Goal: Complete application form

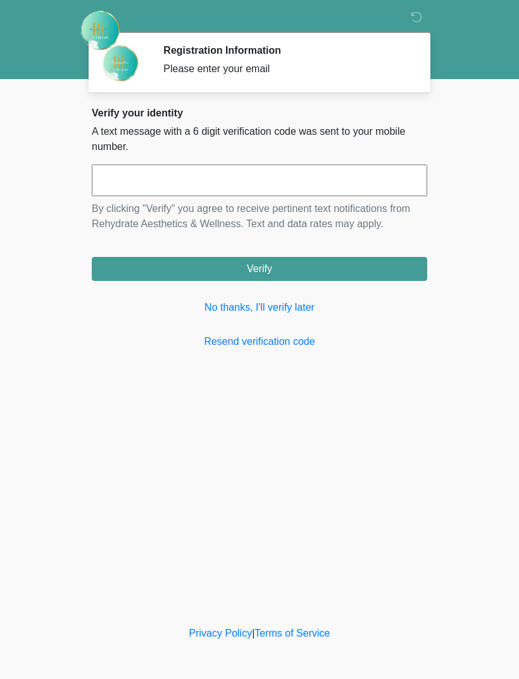
click at [258, 308] on link "No thanks, I'll verify later" at bounding box center [259, 307] width 335 height 15
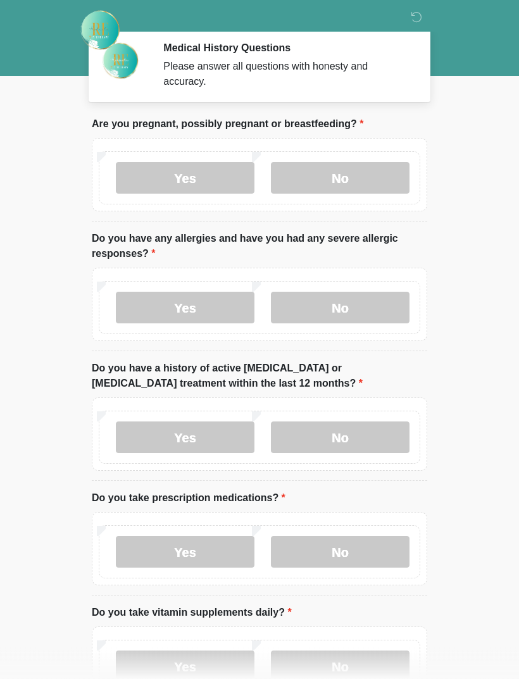
scroll to position [3, 0]
click at [352, 175] on label "No" at bounding box center [340, 177] width 139 height 32
click at [335, 296] on label "No" at bounding box center [340, 307] width 139 height 32
click at [342, 436] on label "No" at bounding box center [340, 437] width 139 height 32
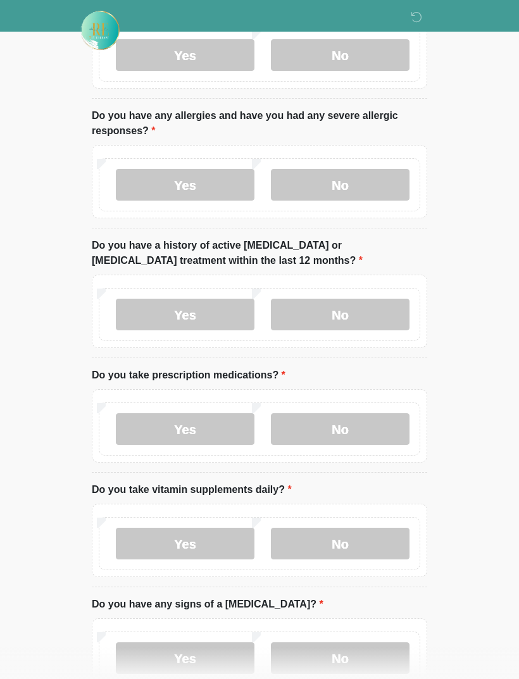
click at [347, 425] on label "No" at bounding box center [340, 429] width 139 height 32
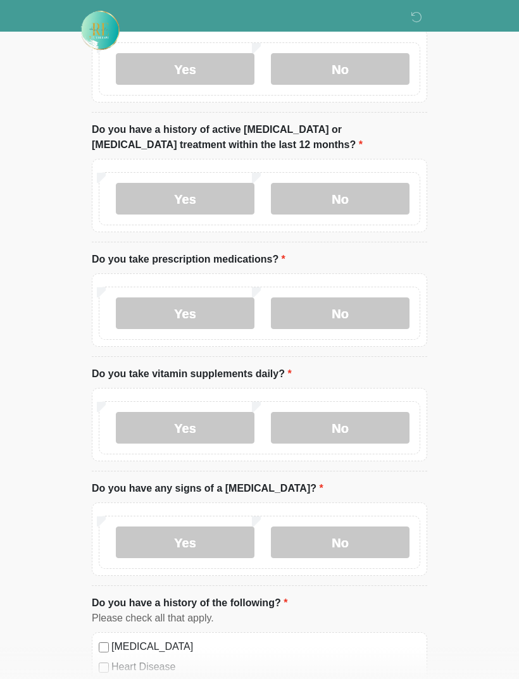
click at [354, 424] on label "No" at bounding box center [340, 428] width 139 height 32
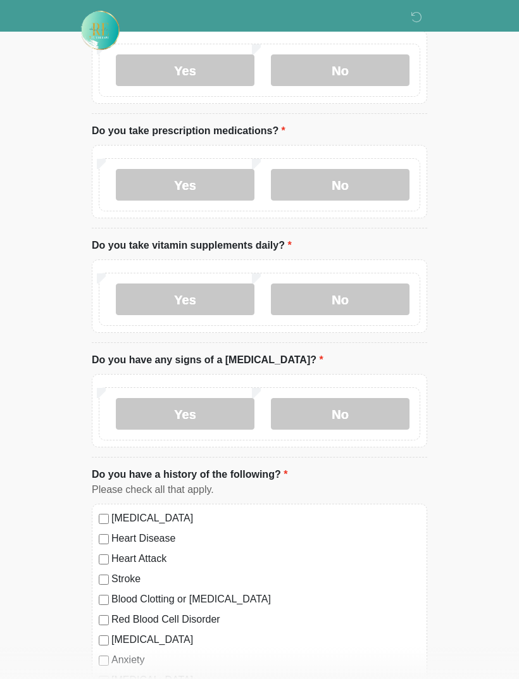
click at [361, 412] on label "No" at bounding box center [340, 414] width 139 height 32
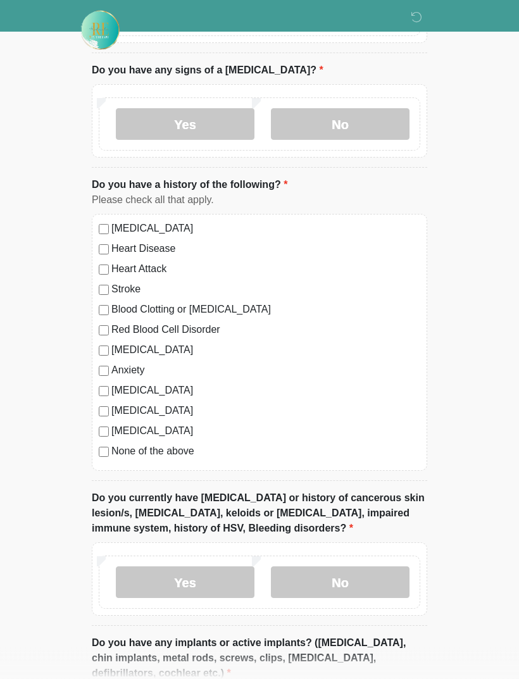
scroll to position [659, 0]
click at [182, 444] on label "None of the above" at bounding box center [265, 450] width 309 height 15
click at [331, 578] on label "No" at bounding box center [340, 582] width 139 height 32
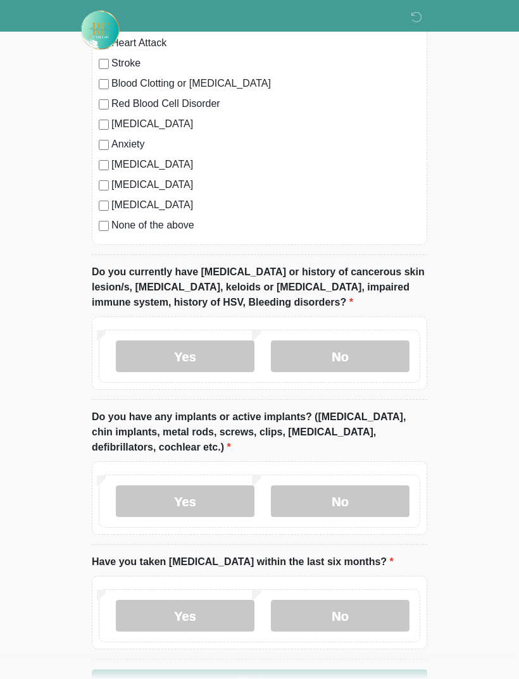
scroll to position [924, 0]
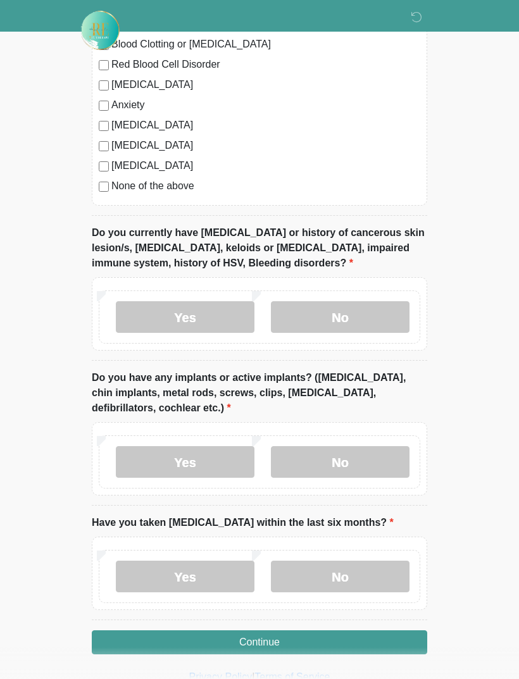
click at [345, 577] on label "No" at bounding box center [340, 576] width 139 height 32
click at [274, 643] on button "Continue" at bounding box center [259, 642] width 335 height 24
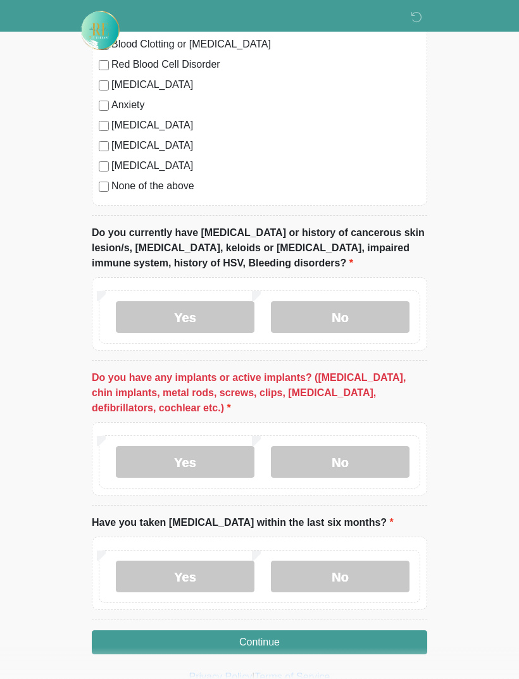
scroll to position [920, 0]
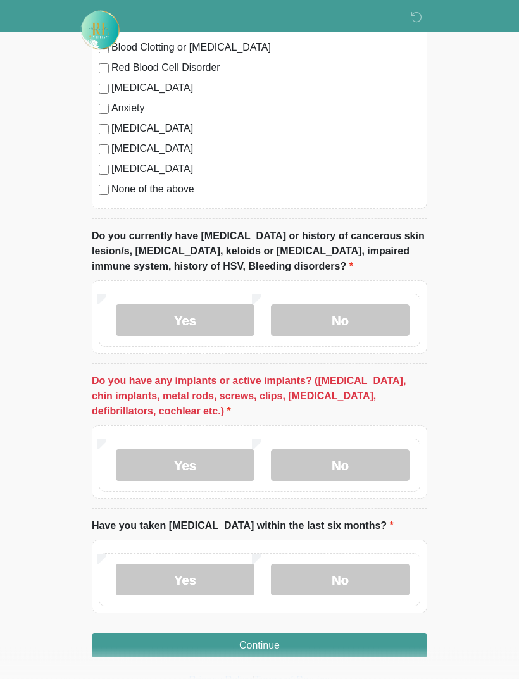
click at [347, 467] on label "No" at bounding box center [340, 466] width 139 height 32
click at [309, 641] on button "Continue" at bounding box center [259, 645] width 335 height 24
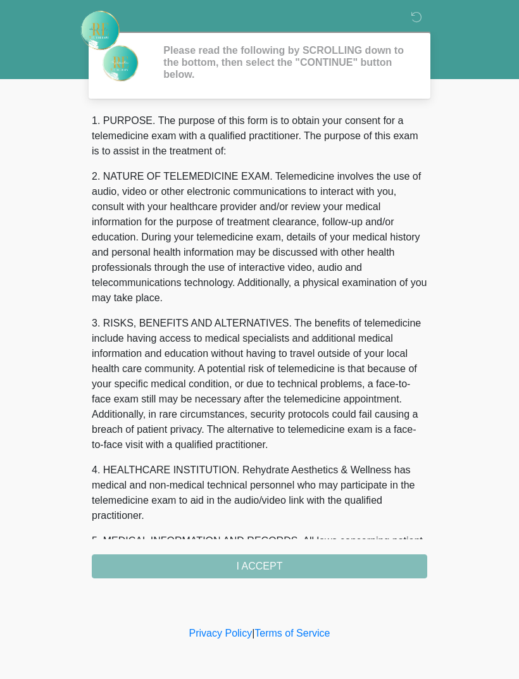
scroll to position [0, 0]
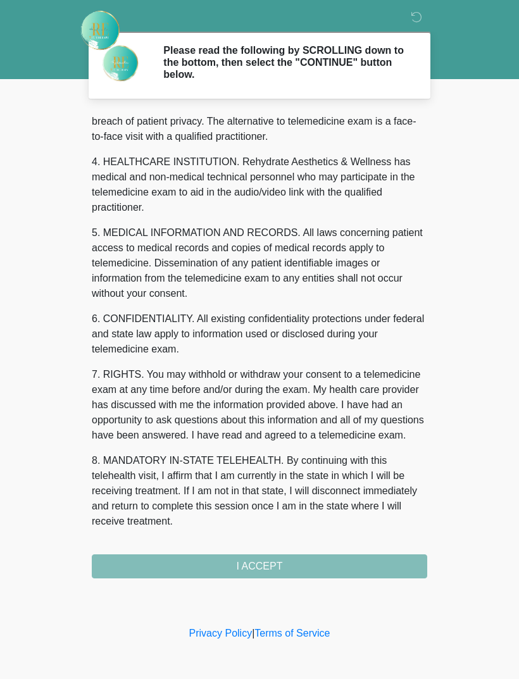
click at [261, 568] on div "1. PURPOSE. The purpose of this form is to obtain your consent for a telemedici…" at bounding box center [259, 345] width 335 height 465
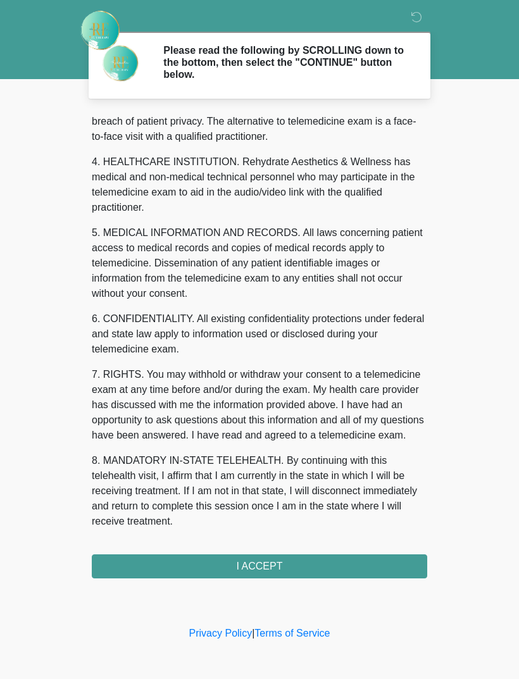
scroll to position [323, 0]
click at [256, 569] on button "I ACCEPT" at bounding box center [259, 566] width 335 height 24
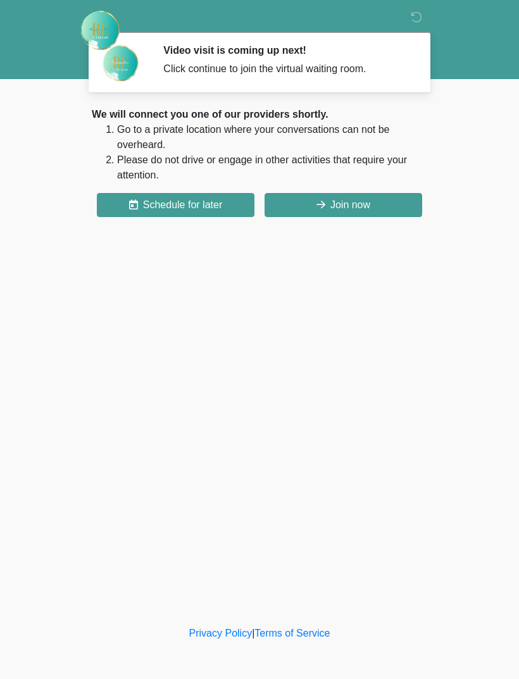
click at [350, 202] on button "Join now" at bounding box center [343, 205] width 158 height 24
